Goal: Navigation & Orientation: Understand site structure

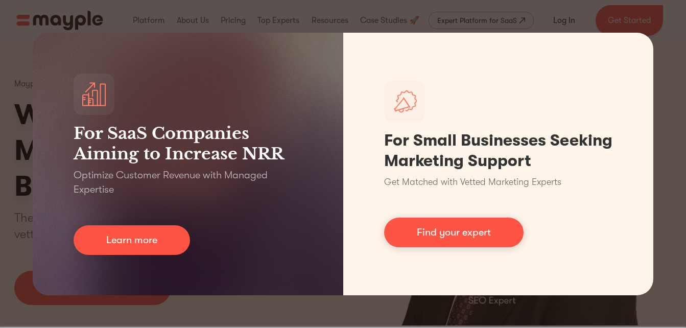
click at [210, 308] on div "For SaaS Companies Aiming to Increase NRR Optimize Customer Revenue with Manage…" at bounding box center [343, 164] width 686 height 328
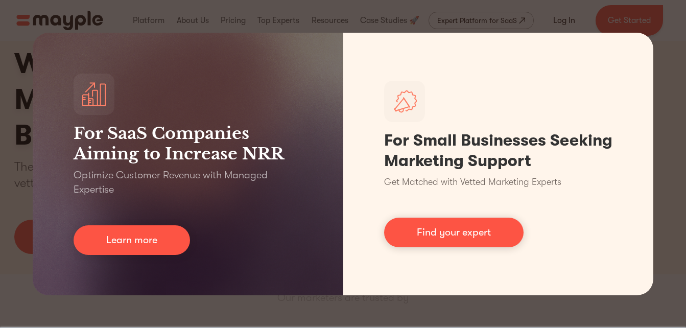
scroll to position [60, 0]
click at [680, 45] on div "For SaaS Companies Aiming to Increase NRR Optimize Customer Revenue with Manage…" at bounding box center [343, 164] width 686 height 328
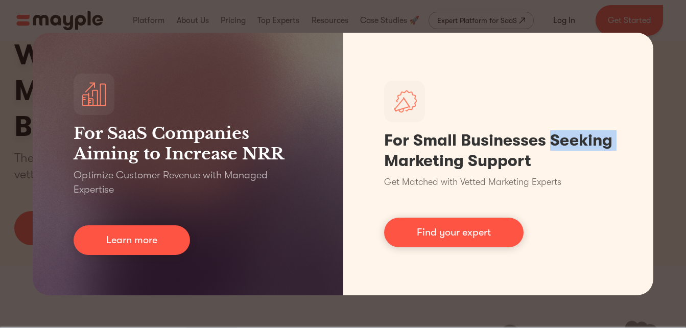
click at [680, 45] on div "For SaaS Companies Aiming to Increase NRR Optimize Customer Revenue with Manage…" at bounding box center [343, 164] width 686 height 328
drag, startPoint x: 680, startPoint y: 45, endPoint x: 670, endPoint y: 114, distance: 70.2
click at [670, 114] on div "For SaaS Companies Aiming to Increase NRR Optimize Customer Revenue with Manage…" at bounding box center [343, 164] width 686 height 328
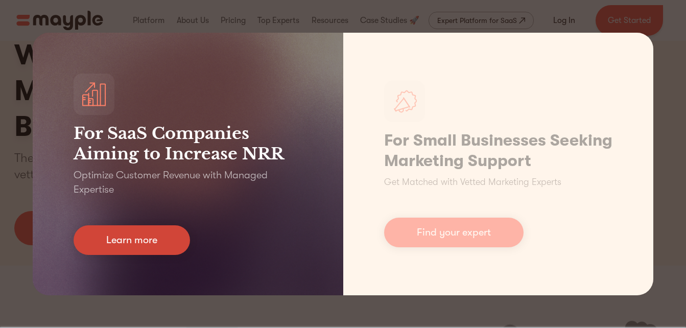
click at [171, 233] on link "Learn more" at bounding box center [132, 240] width 116 height 30
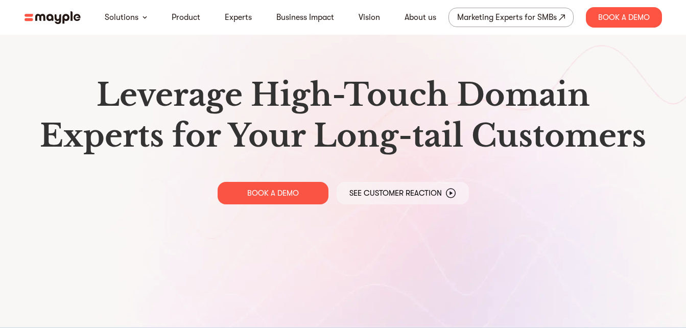
click at [57, 17] on img at bounding box center [53, 17] width 56 height 13
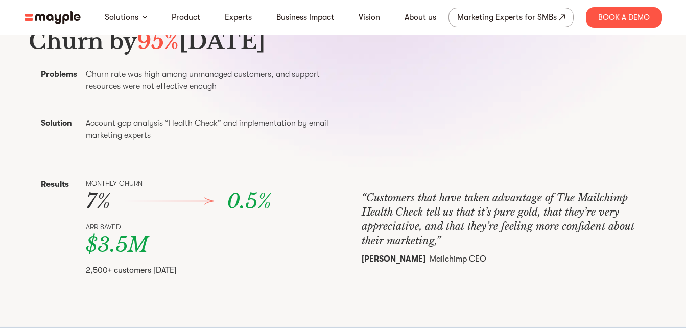
scroll to position [408, 0]
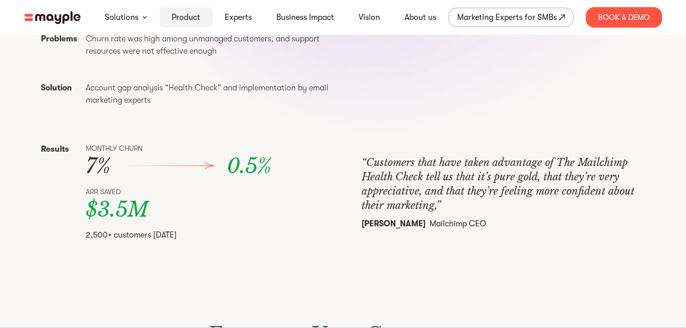
click at [187, 19] on link "Product" at bounding box center [186, 17] width 29 height 12
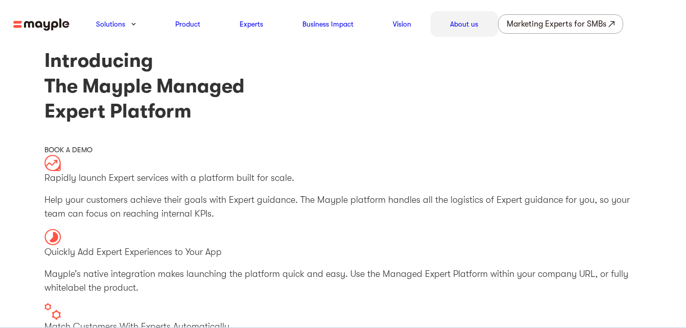
click at [445, 21] on div "About us" at bounding box center [464, 24] width 67 height 26
click at [460, 27] on link "About us" at bounding box center [464, 24] width 28 height 12
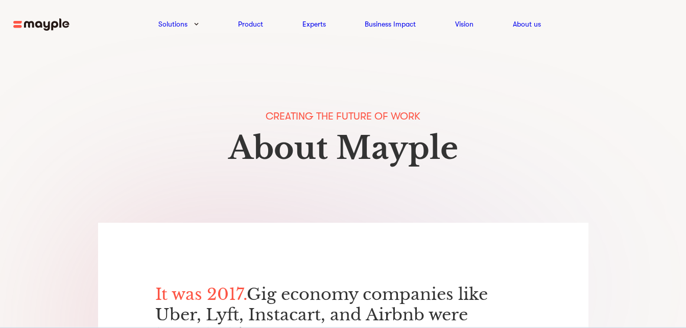
click at [66, 26] on img at bounding box center [41, 24] width 56 height 13
